Goal: Navigation & Orientation: Find specific page/section

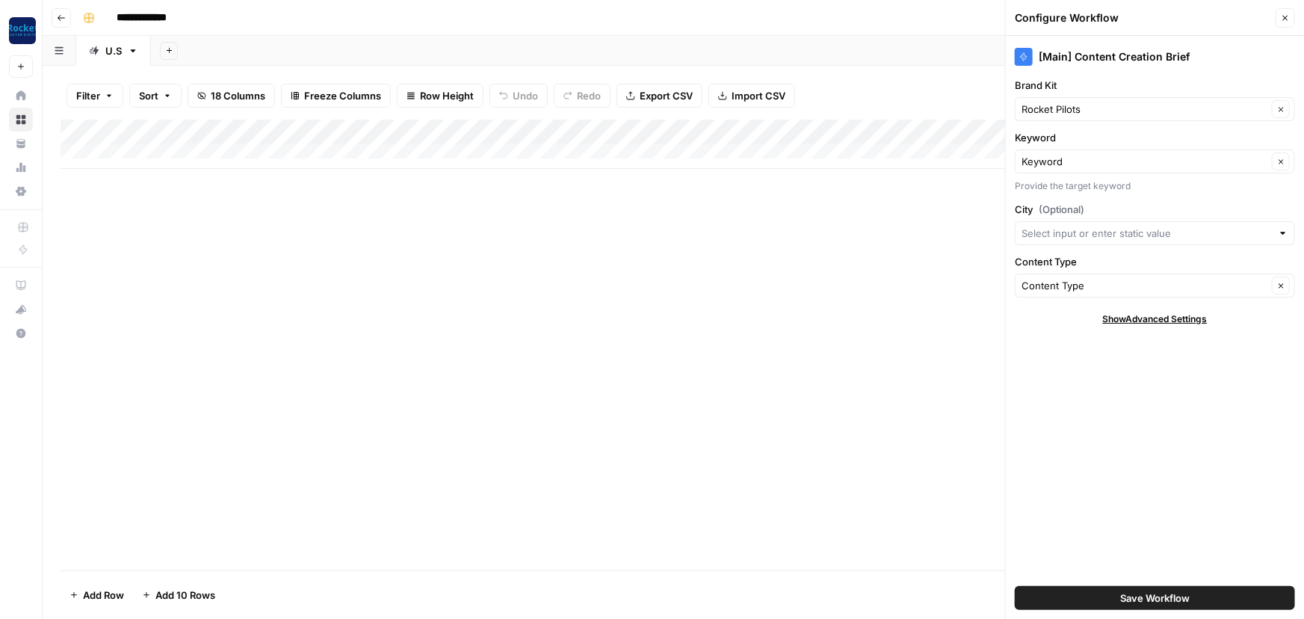
click at [1283, 16] on icon "button" at bounding box center [1285, 17] width 9 height 9
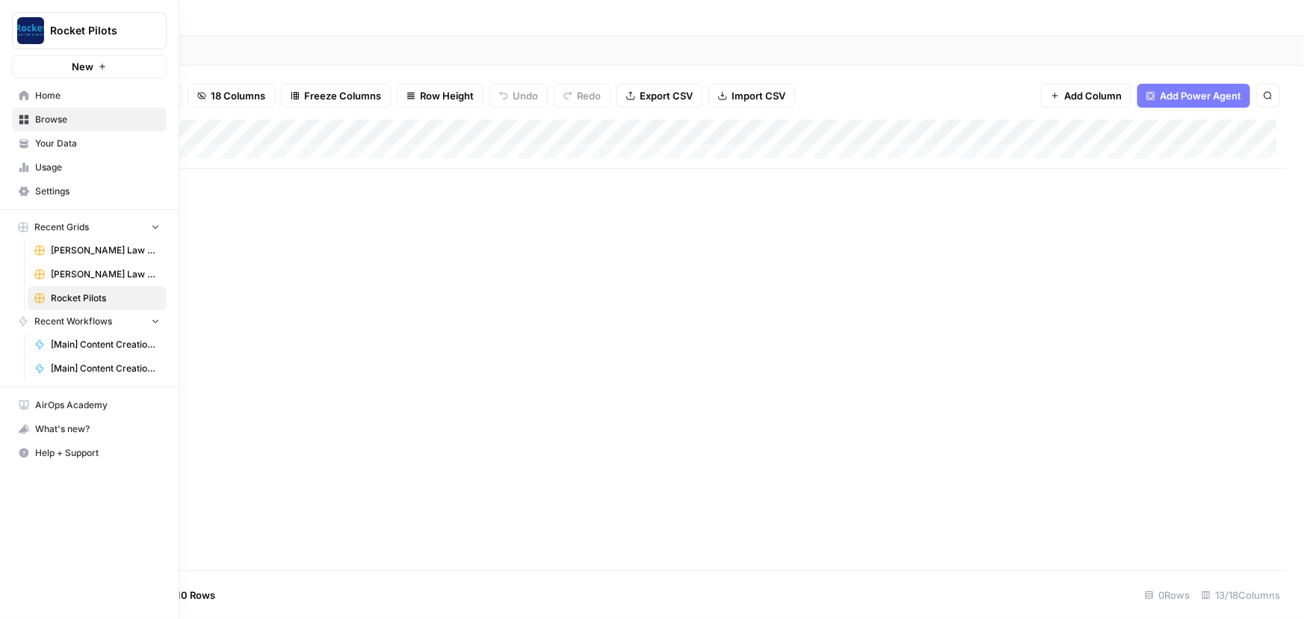
drag, startPoint x: 52, startPoint y: 141, endPoint x: 158, endPoint y: 149, distance: 106.5
click at [53, 142] on span "Your Data" at bounding box center [97, 143] width 125 height 13
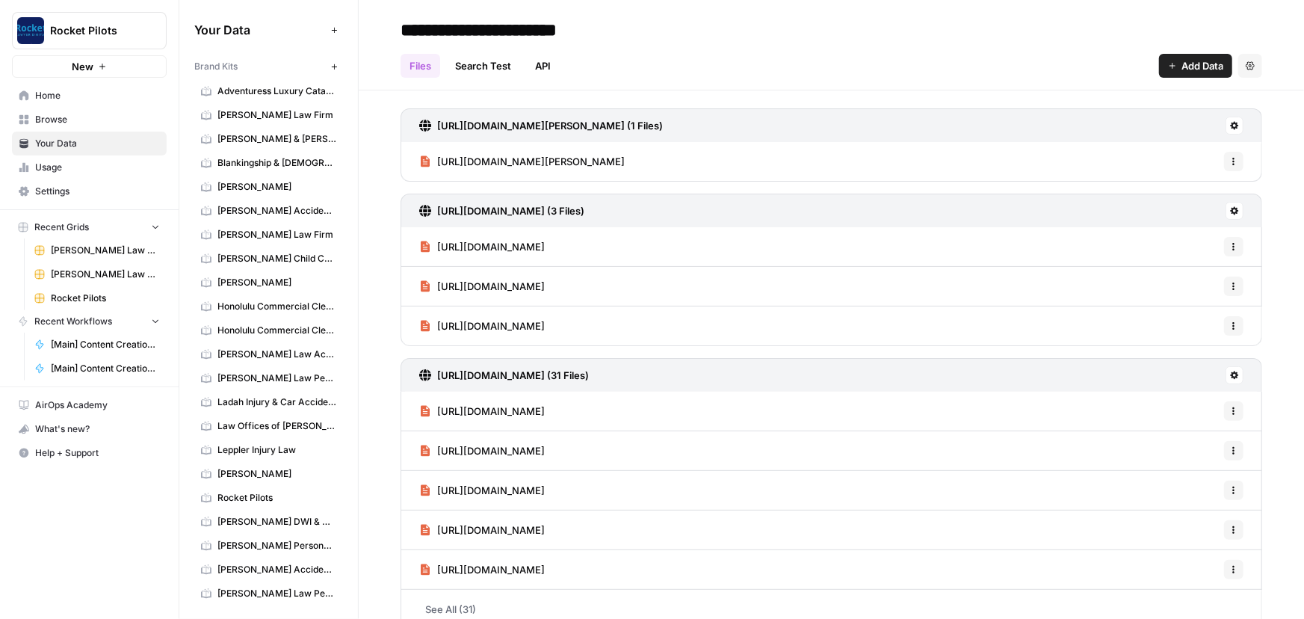
click at [247, 486] on link "Rocket Pilots" at bounding box center [268, 498] width 149 height 24
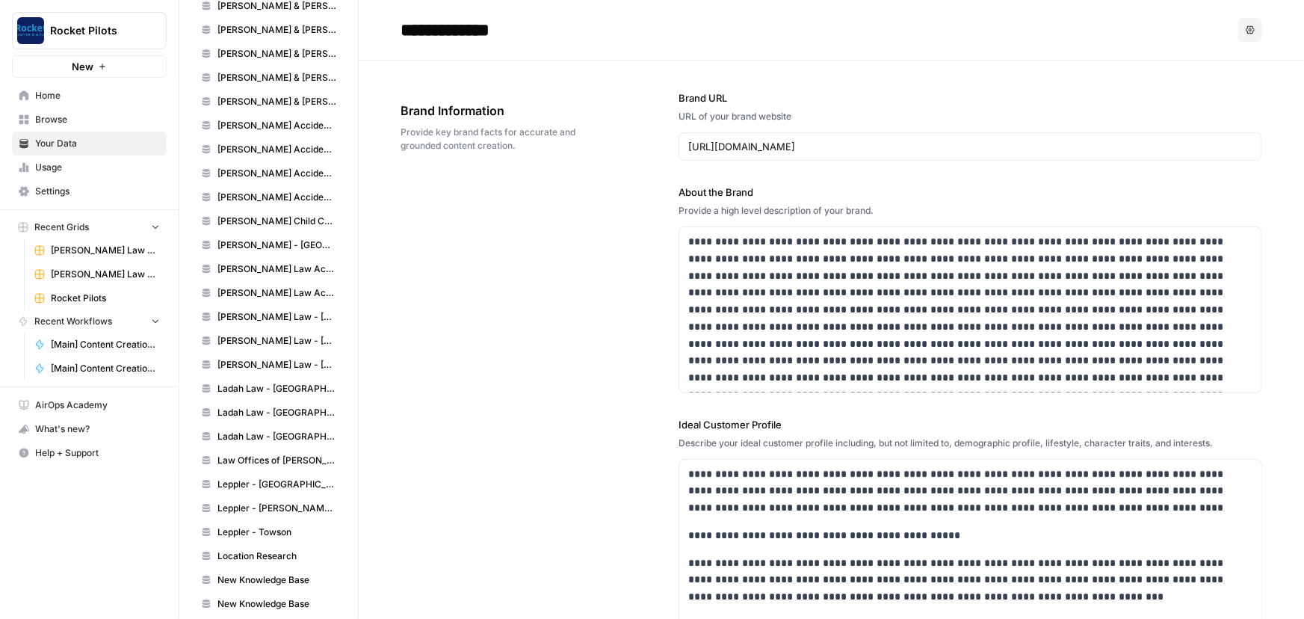
scroll to position [602, 0]
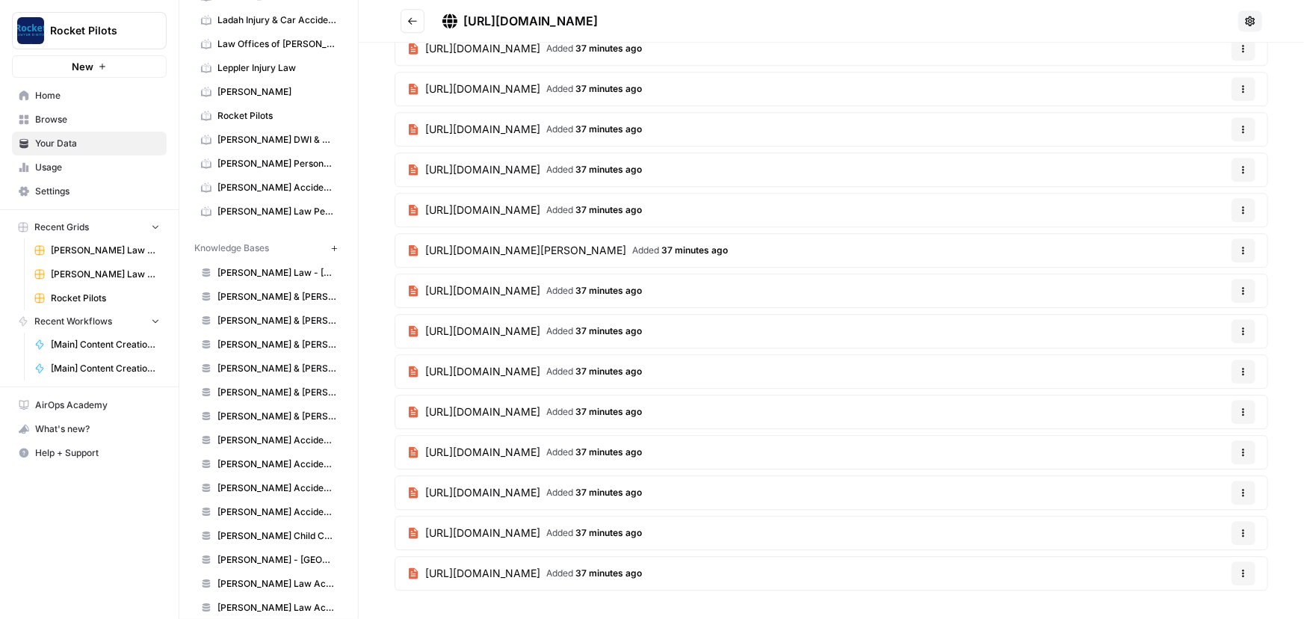
scroll to position [1953, 0]
